Goal: Register for event/course

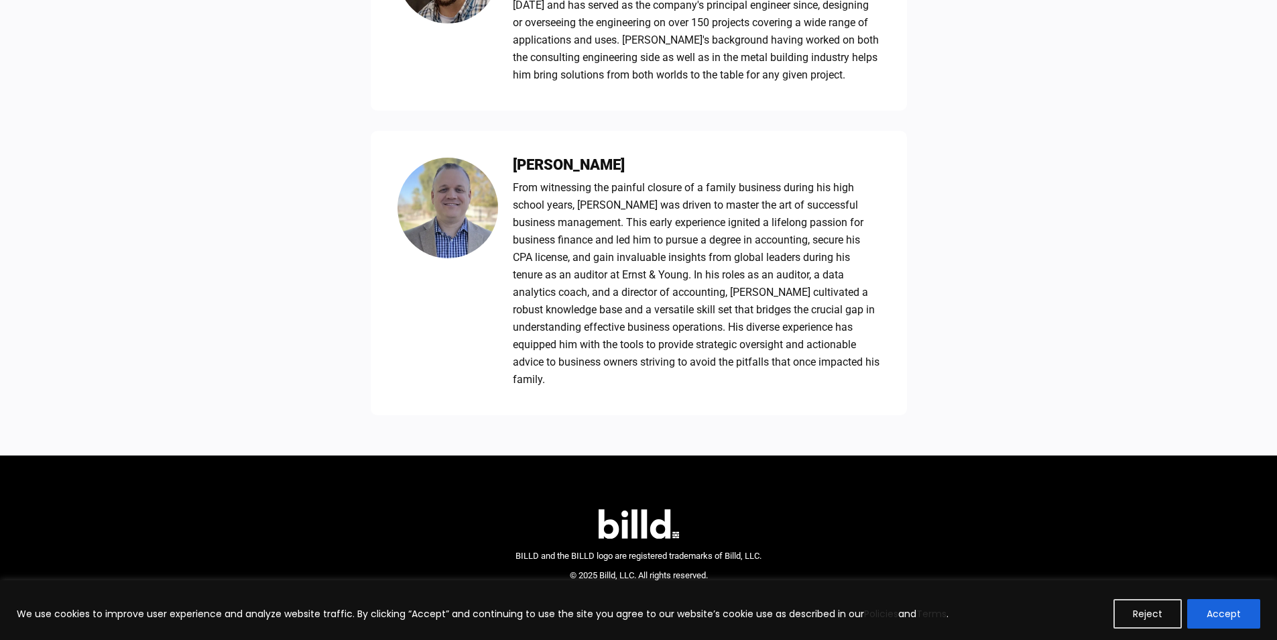
scroll to position [1205, 0]
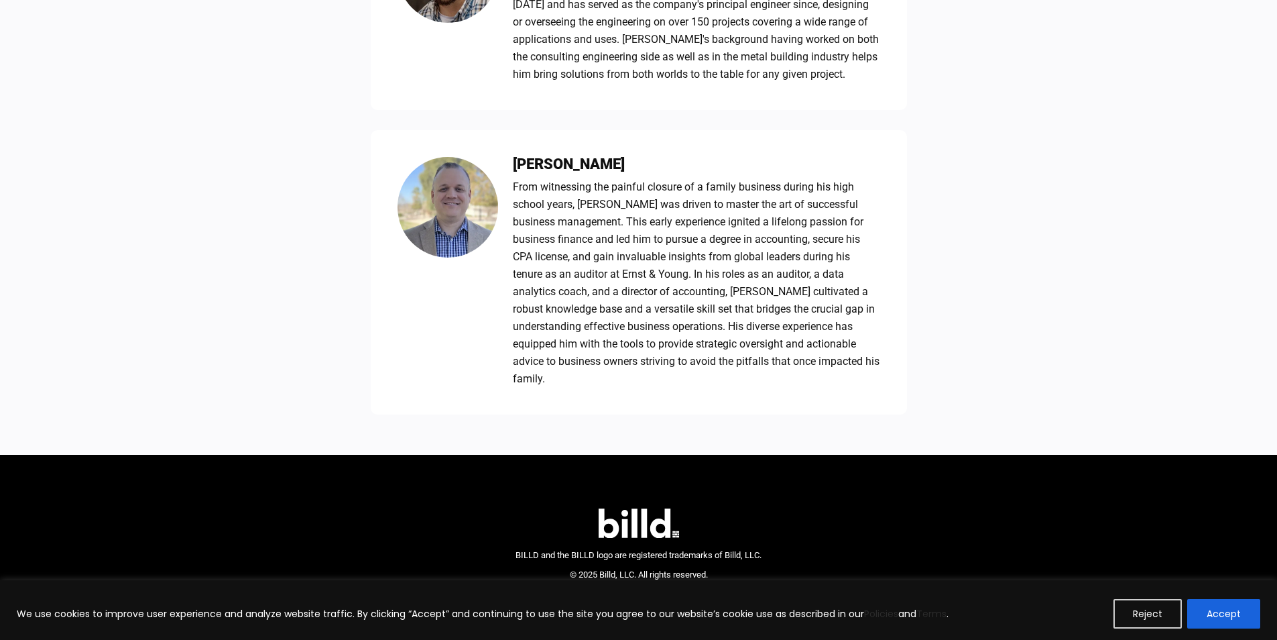
click at [648, 582] on div "We use cookies to improve user experience and analyze website traffic. By click…" at bounding box center [638, 610] width 1277 height 60
click at [665, 580] on div "We use cookies to improve user experience and analyze website traffic. By click…" at bounding box center [638, 610] width 1277 height 60
click at [873, 614] on link "Policies" at bounding box center [881, 613] width 34 height 13
